Goal: Transaction & Acquisition: Purchase product/service

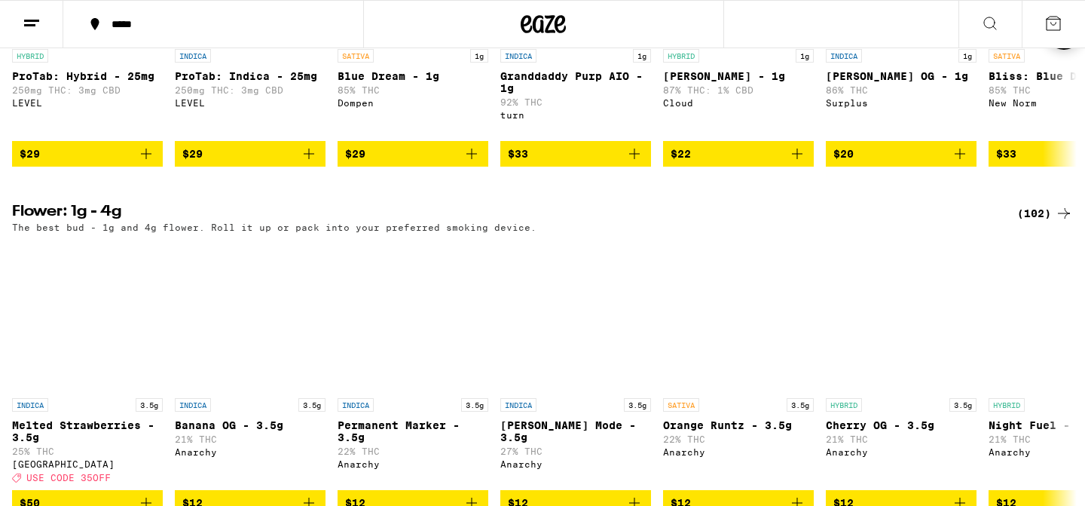
scroll to position [1438, 0]
